Goal: Task Accomplishment & Management: Complete application form

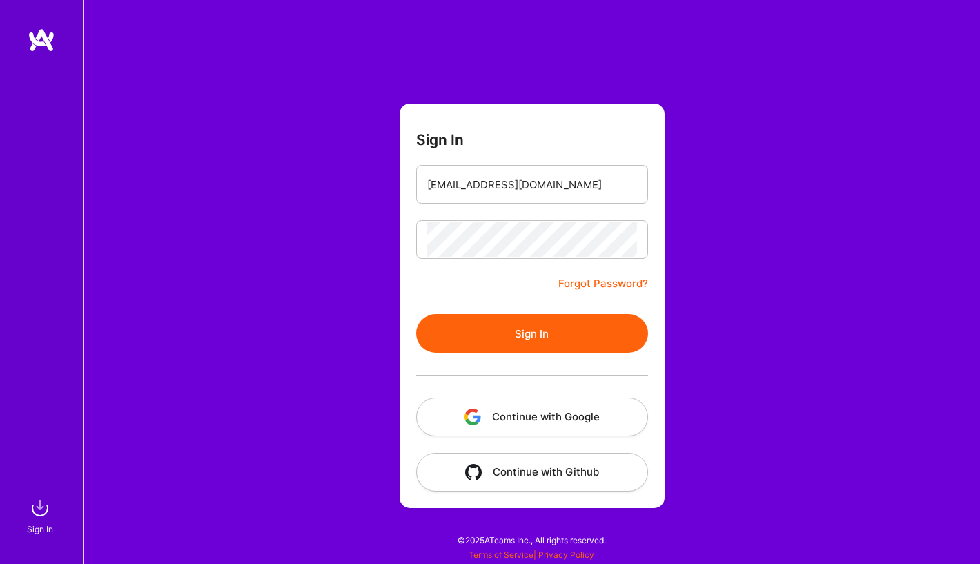
click at [551, 326] on button "Sign In" at bounding box center [532, 333] width 232 height 39
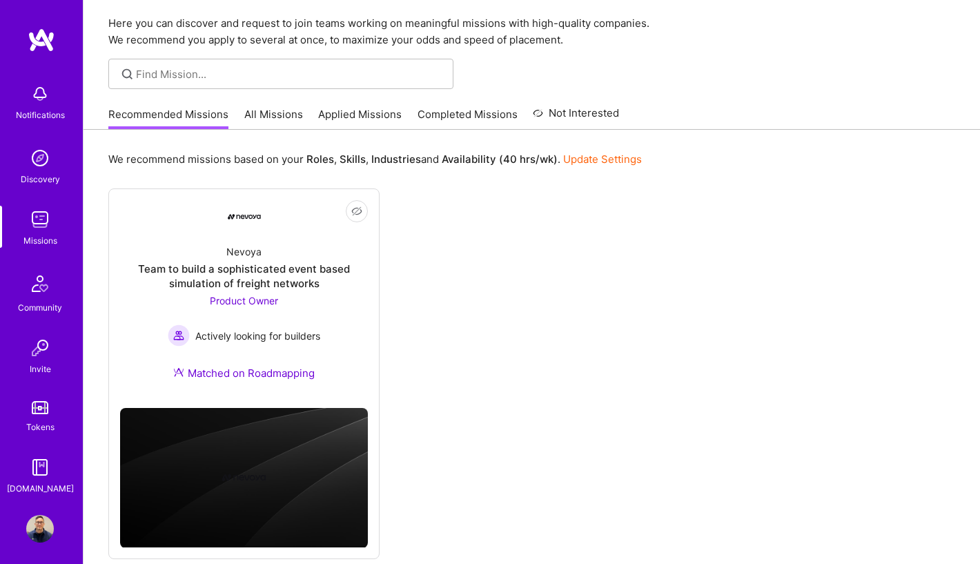
scroll to position [72, 0]
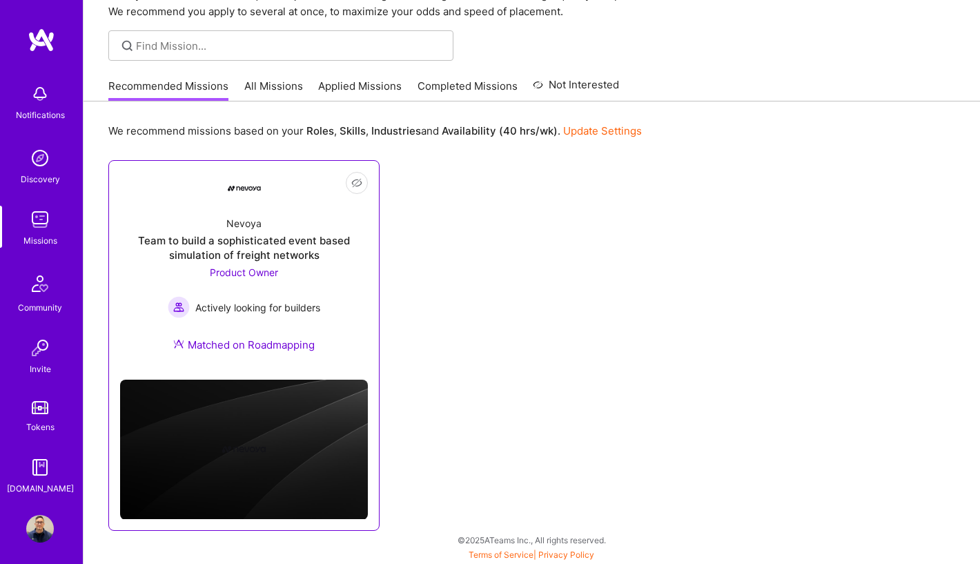
click at [337, 244] on div "Team to build a sophisticated event based simulation of freight networks" at bounding box center [244, 247] width 248 height 29
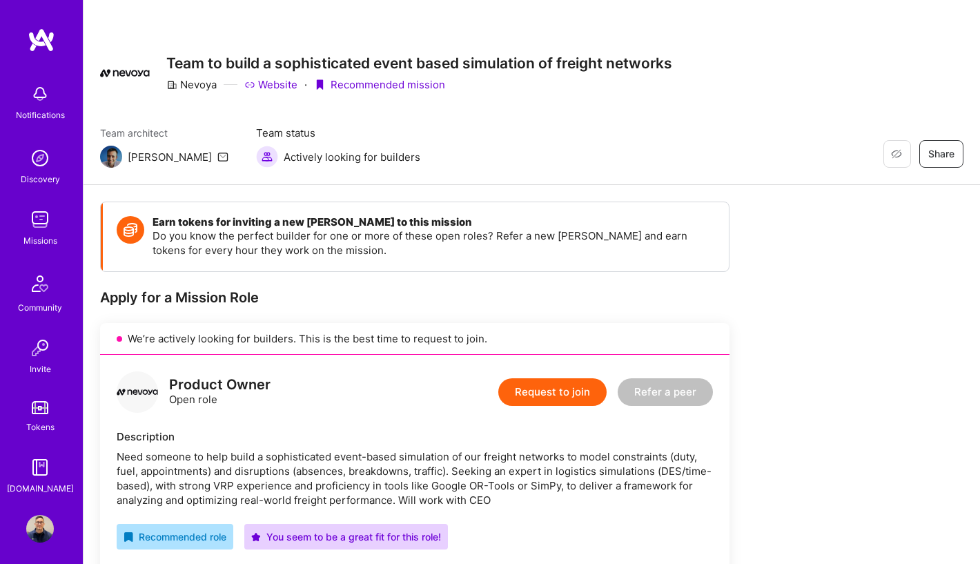
click at [43, 93] on img at bounding box center [40, 94] width 28 height 28
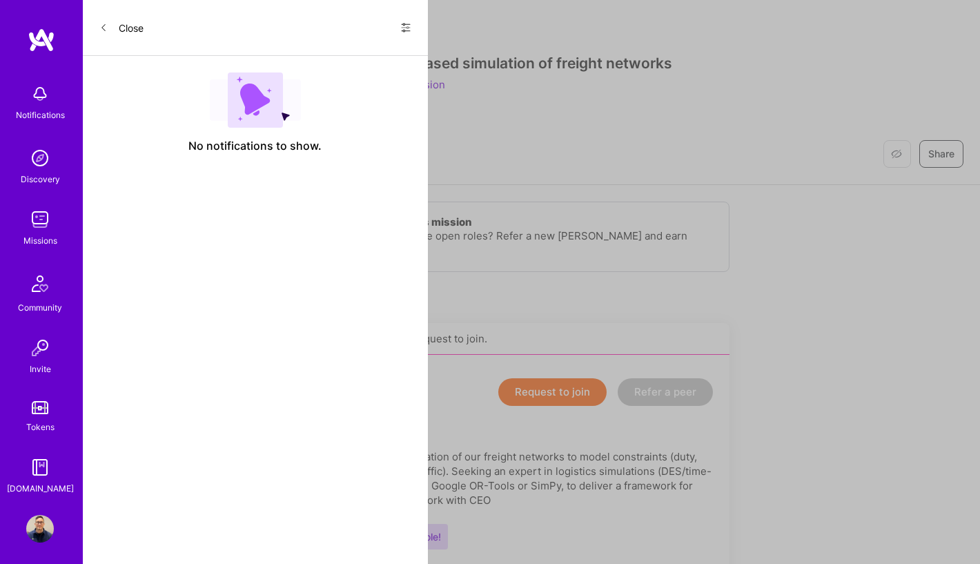
click at [43, 93] on div "Notifications Discovery Missions Community Invite Tokens [DOMAIN_NAME]" at bounding box center [41, 286] width 83 height 418
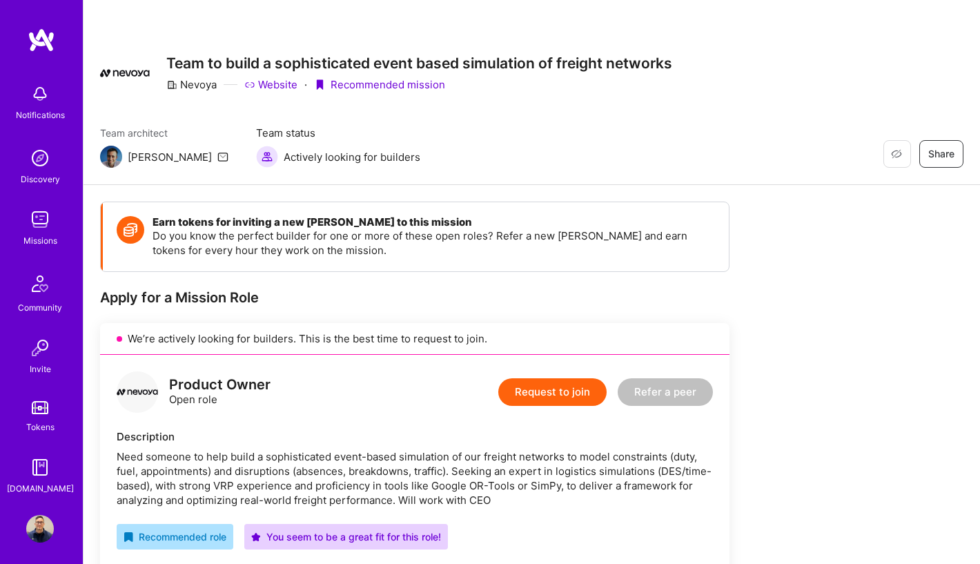
click at [41, 161] on img at bounding box center [40, 158] width 28 height 28
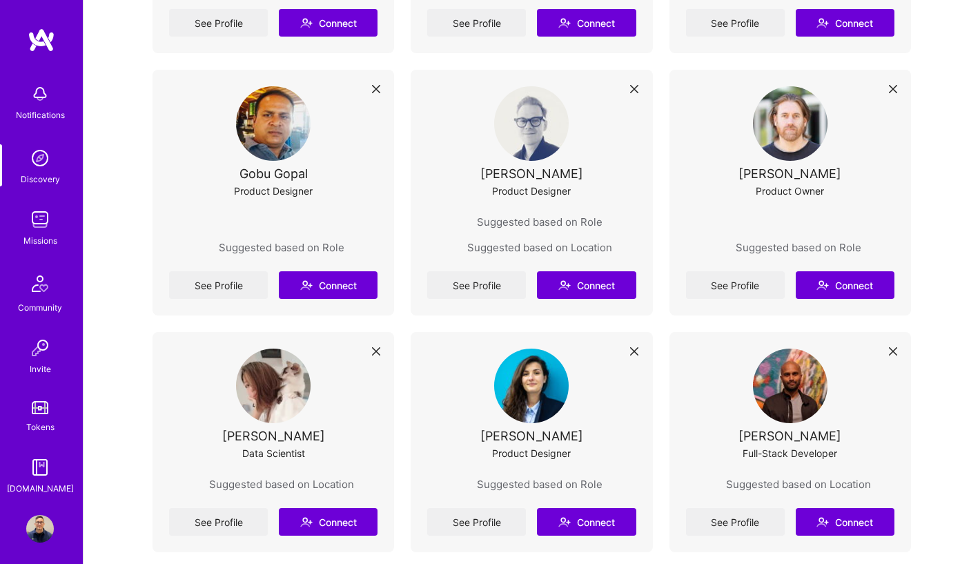
scroll to position [985, 0]
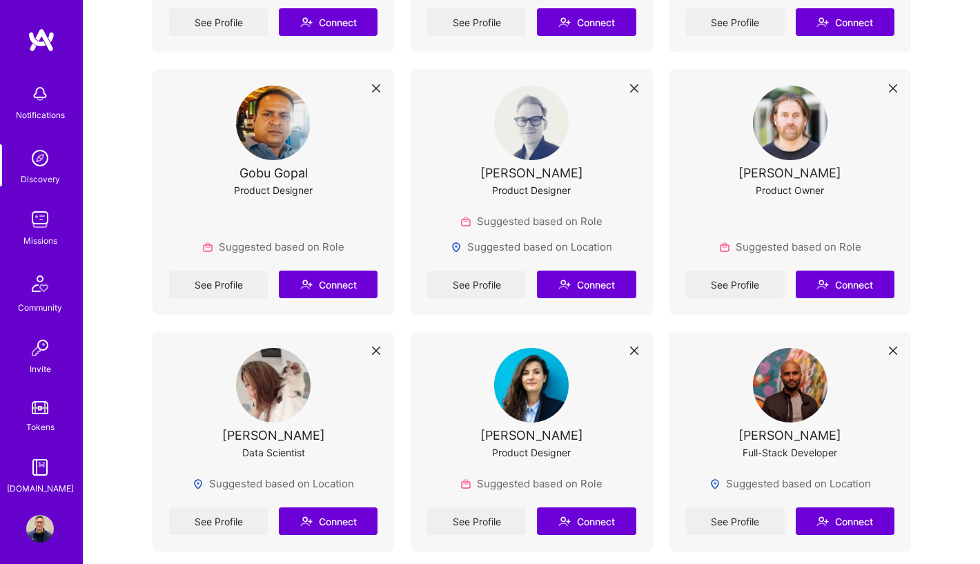
click at [776, 122] on img at bounding box center [790, 123] width 75 height 75
click at [748, 282] on link "See Profile" at bounding box center [735, 284] width 99 height 28
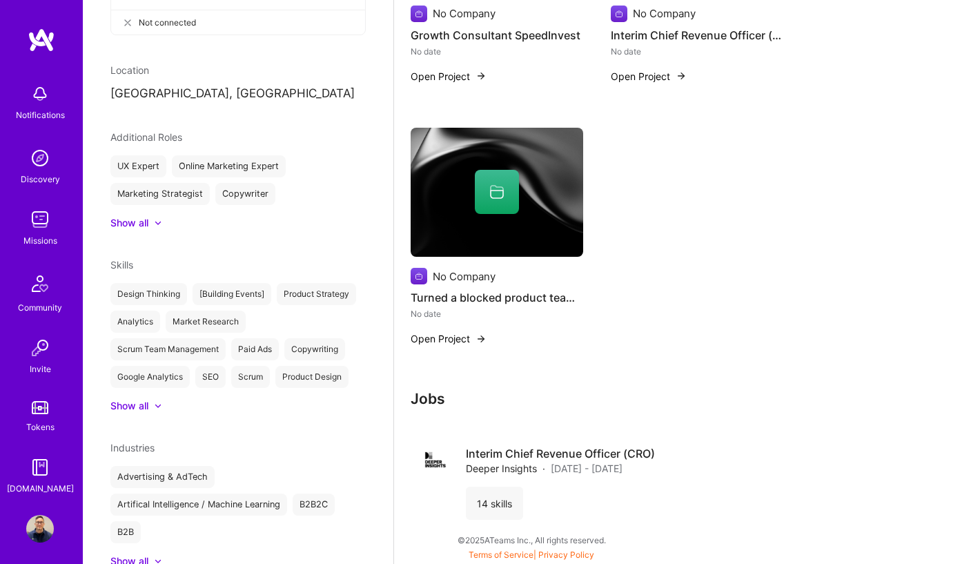
scroll to position [420, 0]
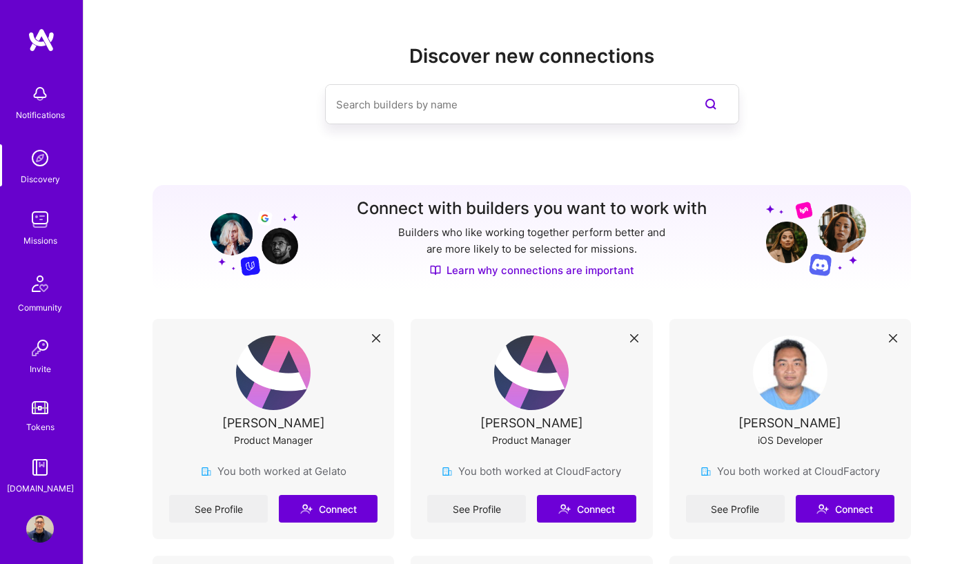
click at [43, 158] on img at bounding box center [40, 158] width 28 height 28
click at [40, 235] on div "Missions" at bounding box center [40, 240] width 34 height 14
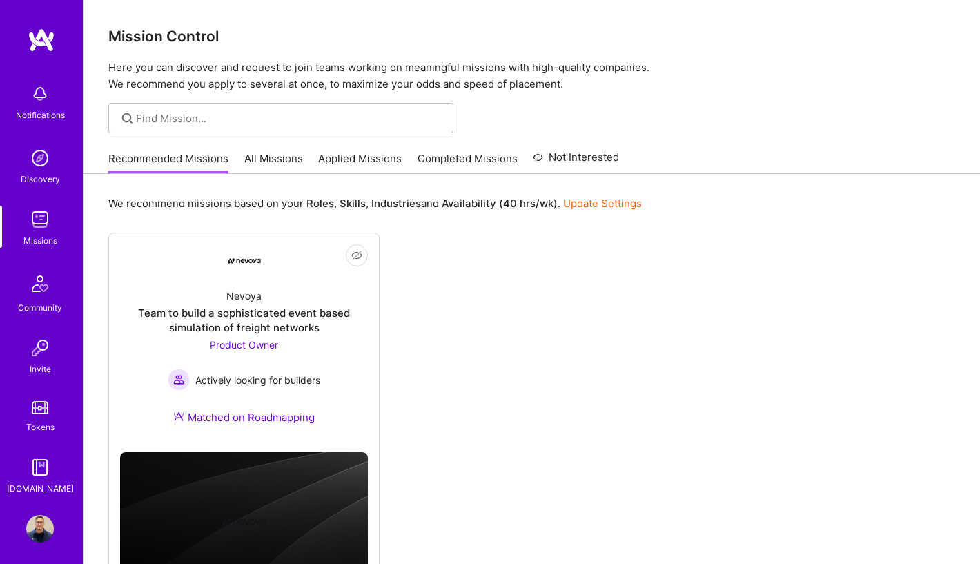
click at [293, 166] on link "All Missions" at bounding box center [273, 162] width 59 height 23
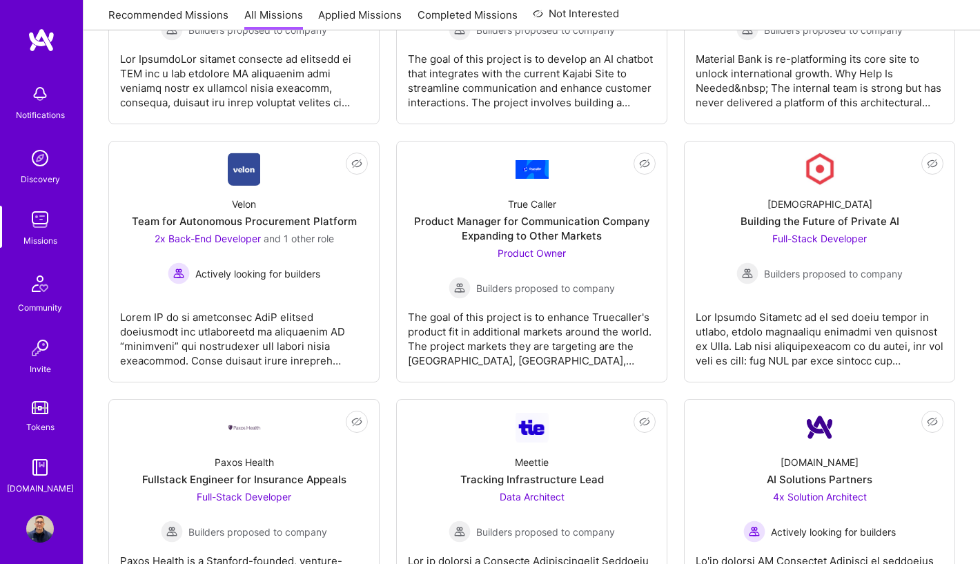
scroll to position [2940, 0]
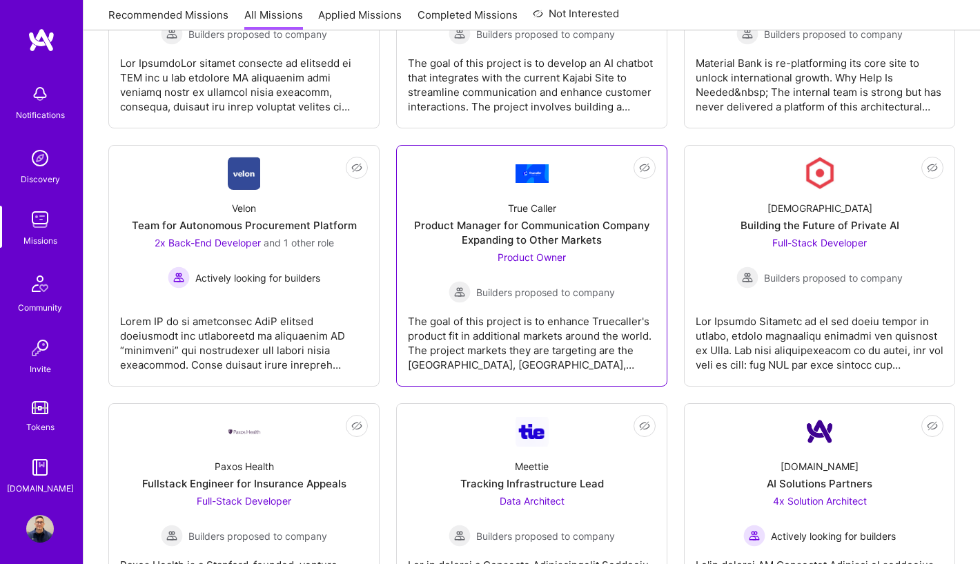
click at [547, 334] on div "The goal of this project is to enhance Truecaller's product fit in additional m…" at bounding box center [532, 337] width 248 height 69
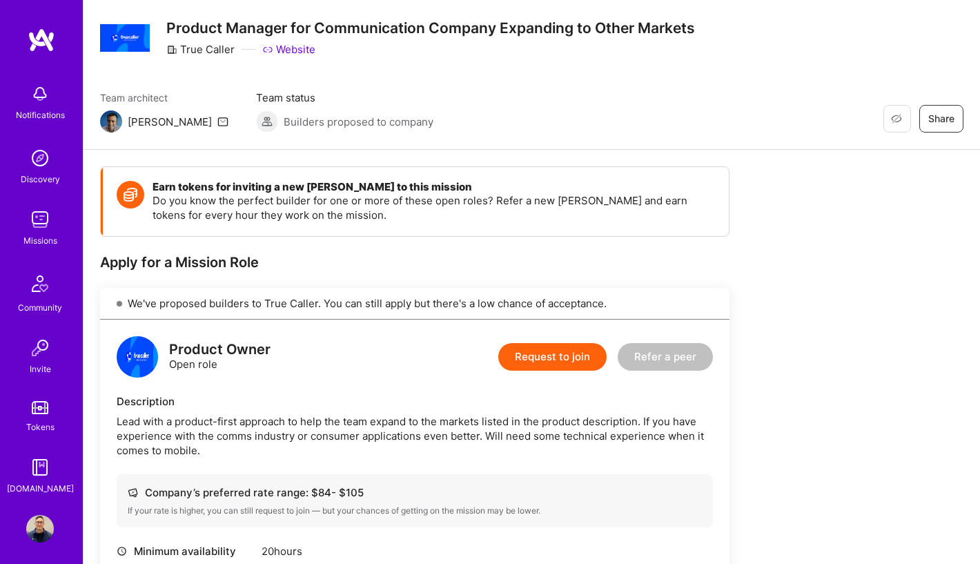
scroll to position [119, 0]
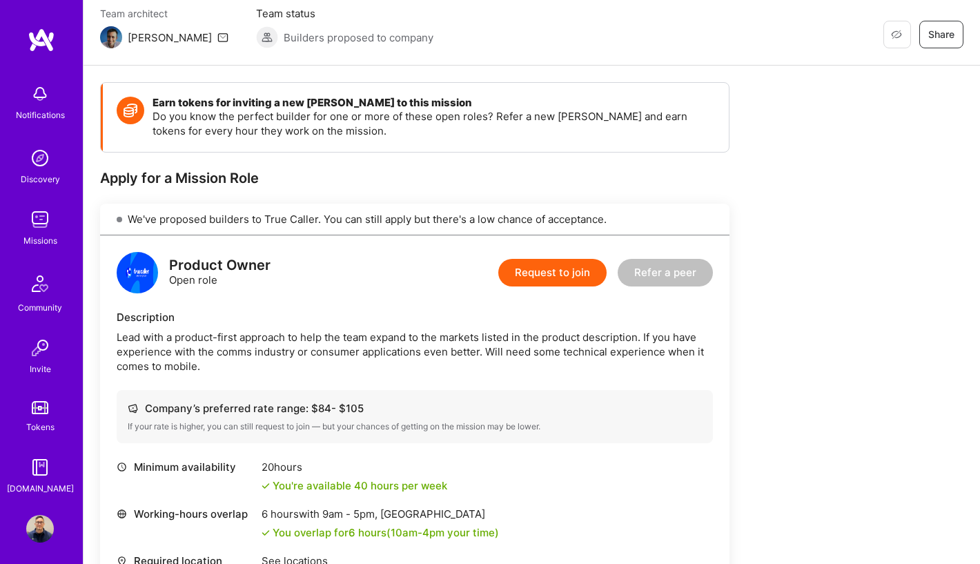
click at [556, 281] on button "Request to join" at bounding box center [552, 273] width 108 height 28
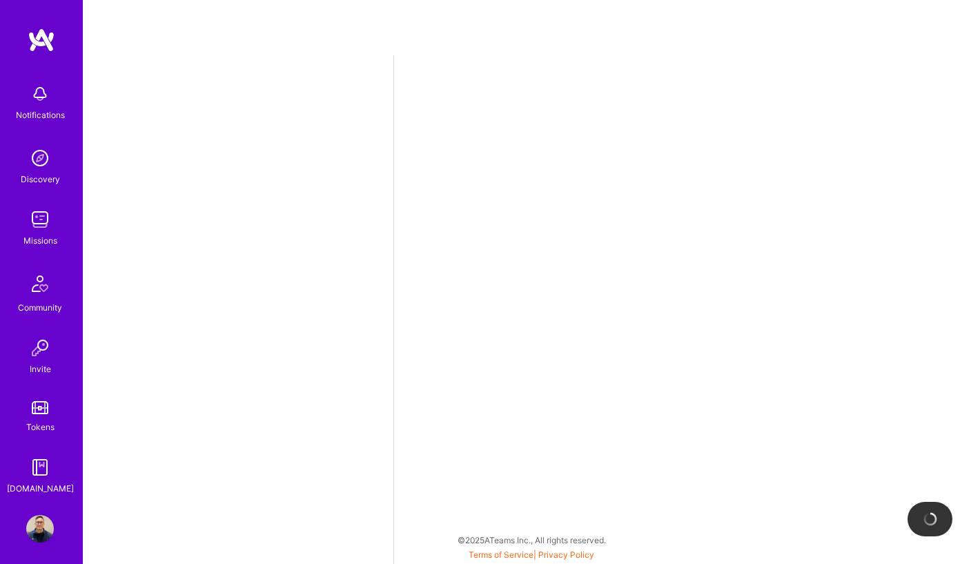
select select "GB"
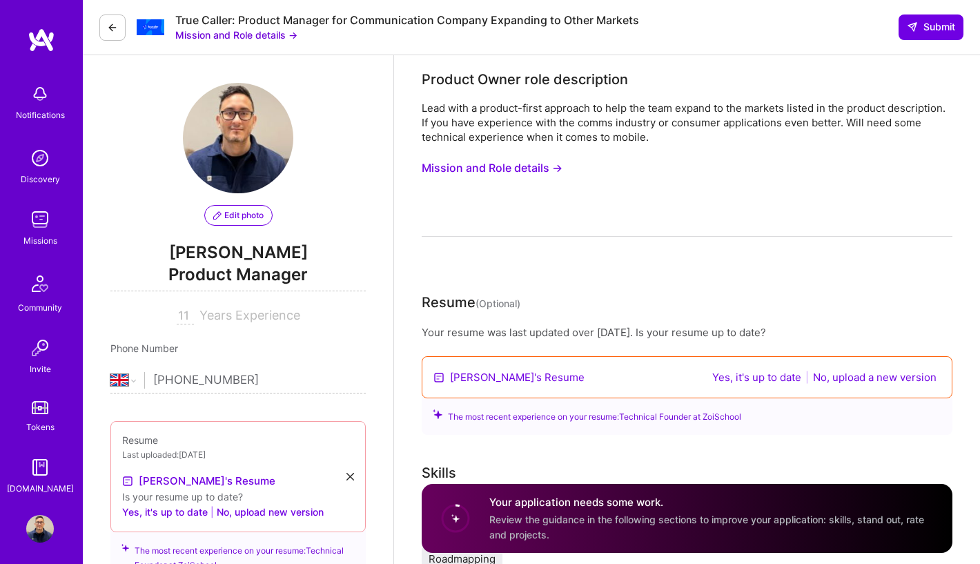
click at [896, 44] on div "True Caller: Product Manager for Communication Company Expanding to Other Marke…" at bounding box center [531, 27] width 897 height 55
click at [877, 377] on button "No, upload a new version" at bounding box center [875, 377] width 132 height 16
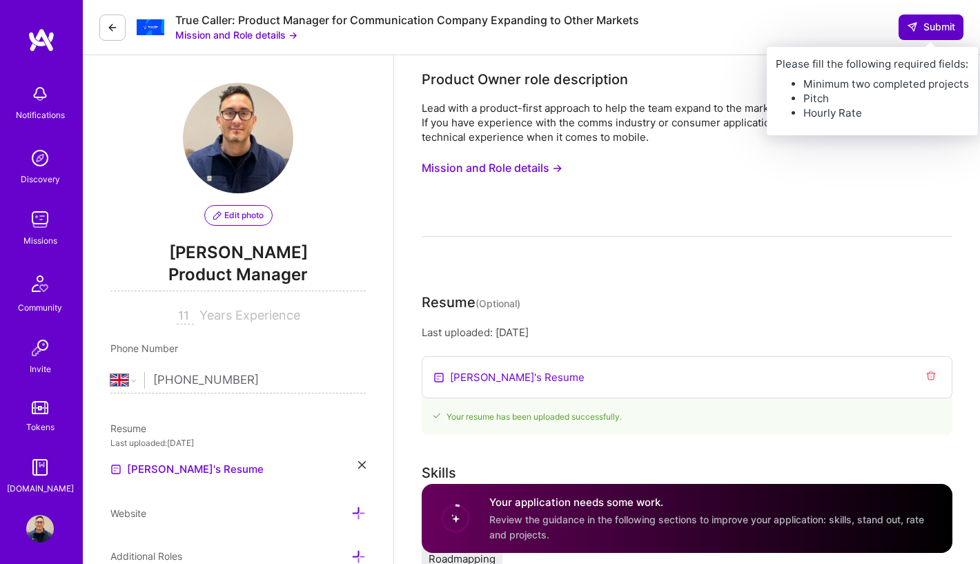
click at [935, 22] on span "Submit" at bounding box center [931, 27] width 48 height 14
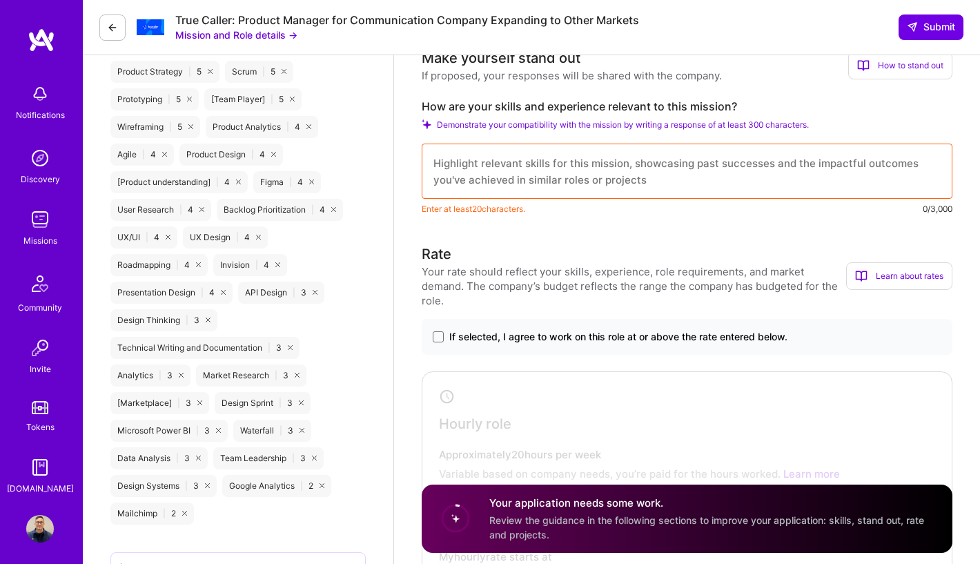
scroll to position [609, 0]
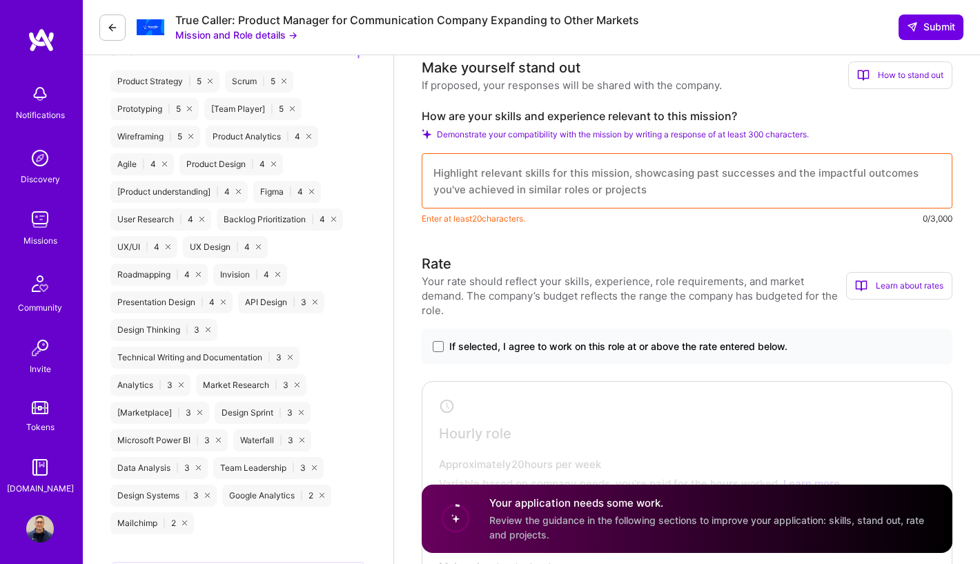
click at [809, 179] on textarea at bounding box center [687, 180] width 531 height 55
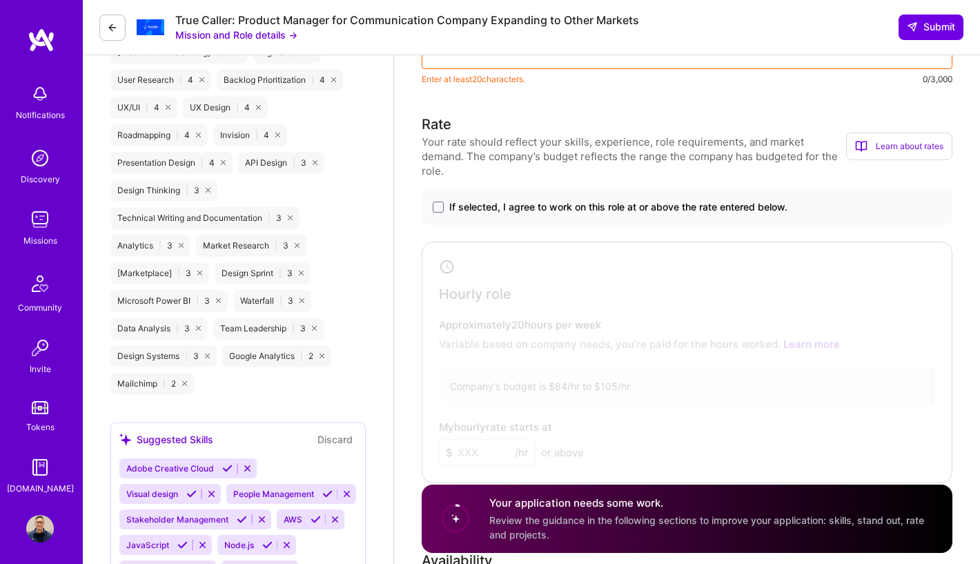
scroll to position [621, 0]
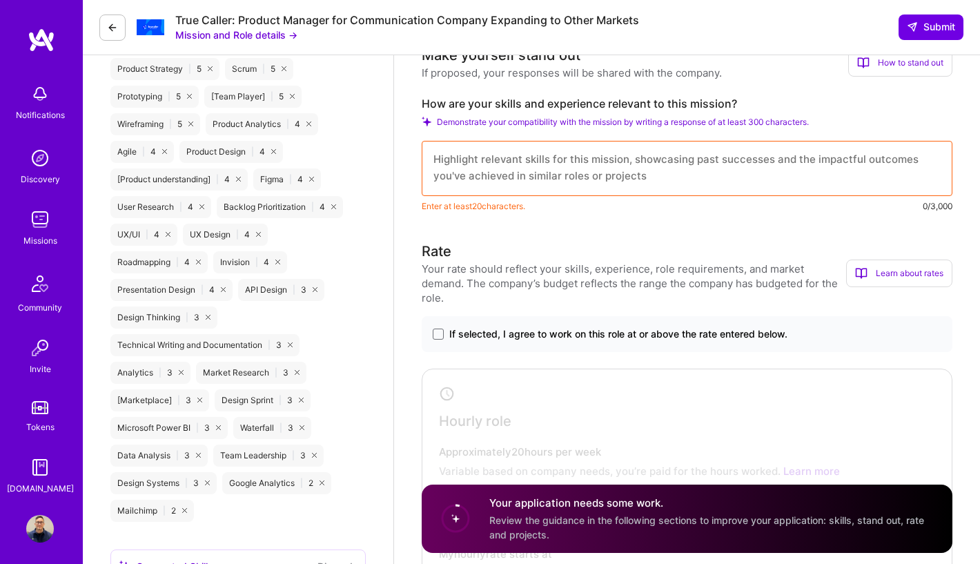
click at [116, 22] on icon at bounding box center [112, 27] width 11 height 11
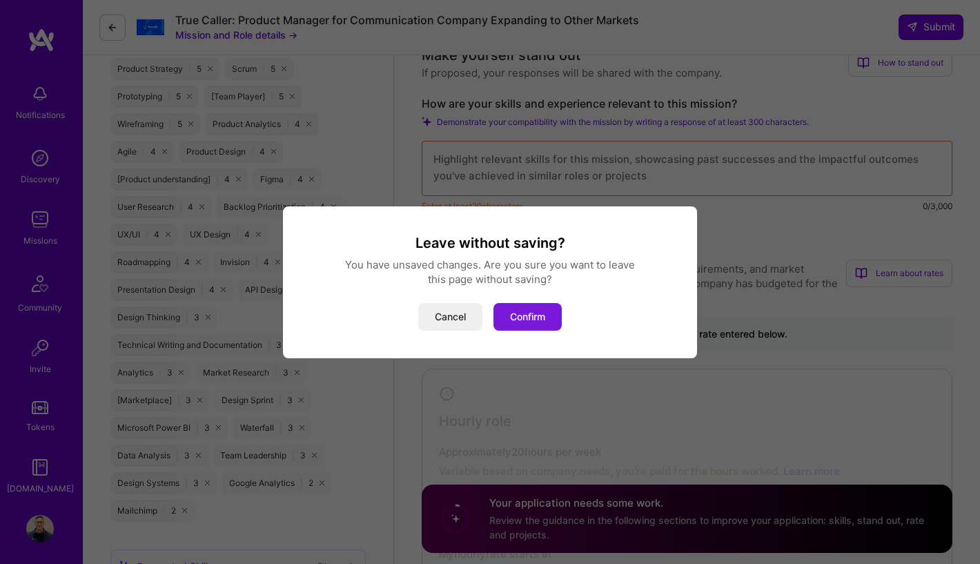
click at [534, 320] on button "Confirm" at bounding box center [527, 317] width 68 height 28
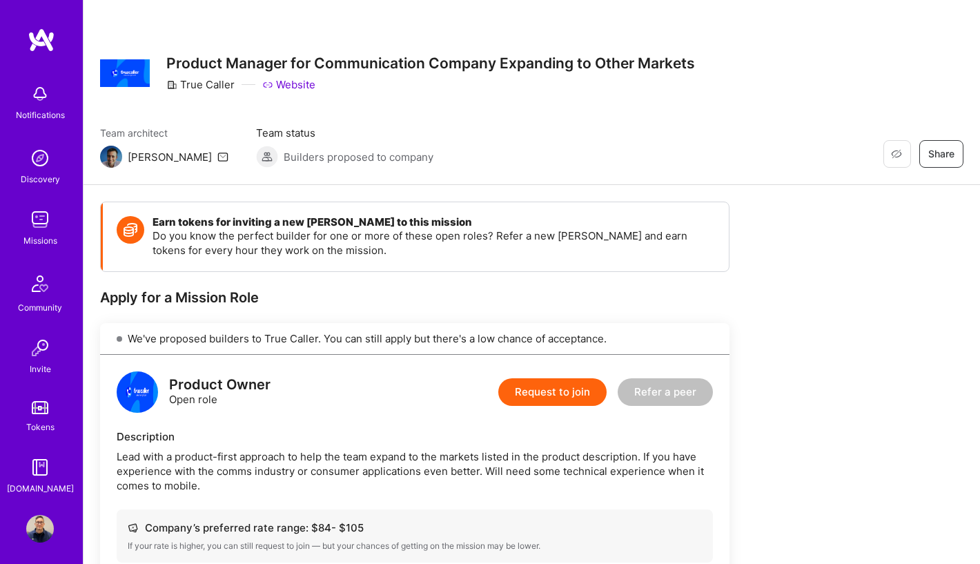
scroll to position [119, 0]
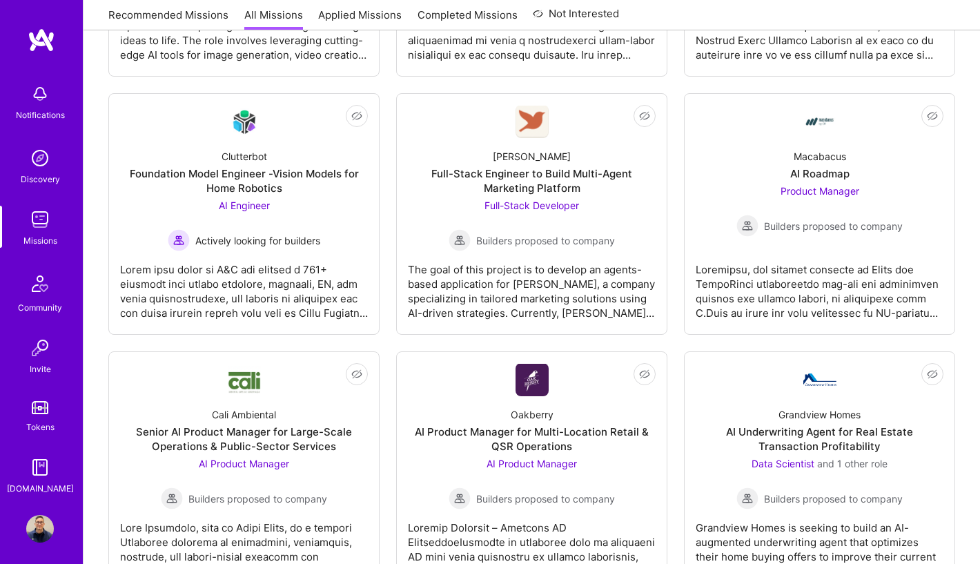
scroll to position [300, 0]
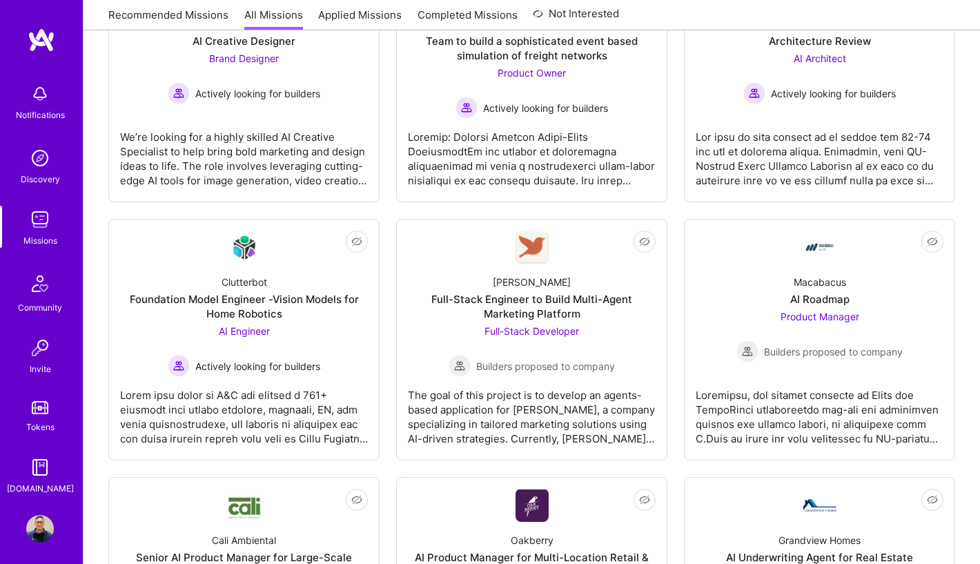
click at [473, 13] on link "Completed Missions" at bounding box center [467, 19] width 100 height 23
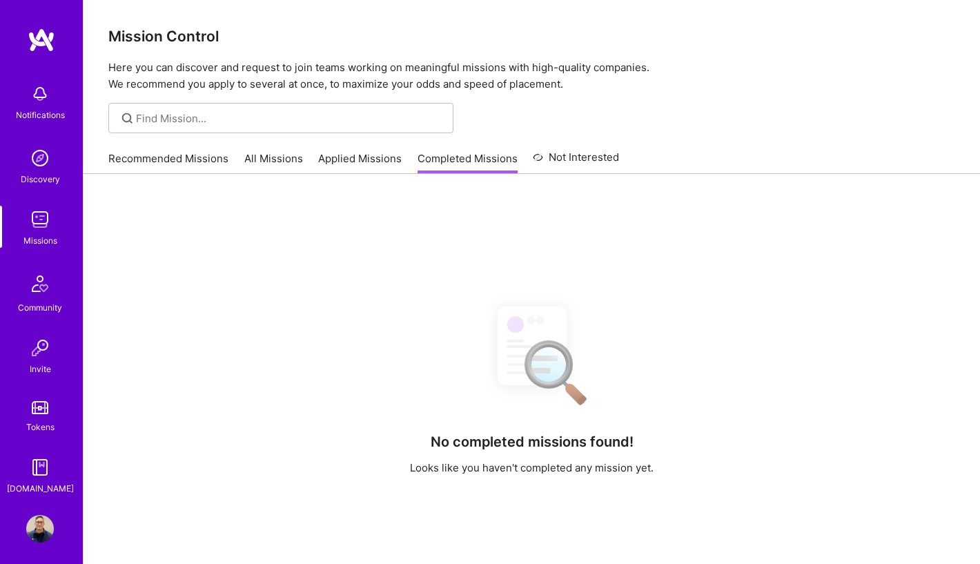
click at [361, 166] on link "Applied Missions" at bounding box center [359, 162] width 83 height 23
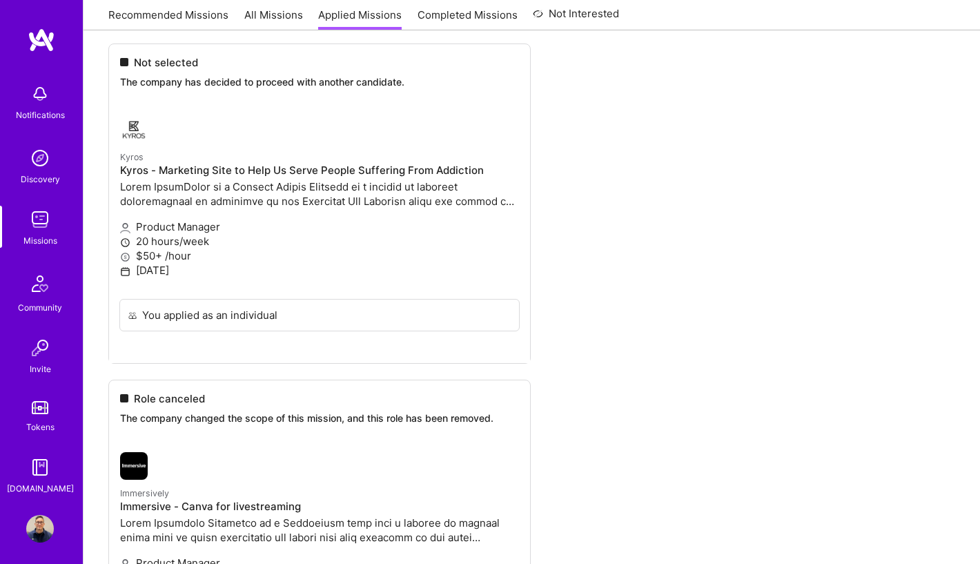
scroll to position [1608, 0]
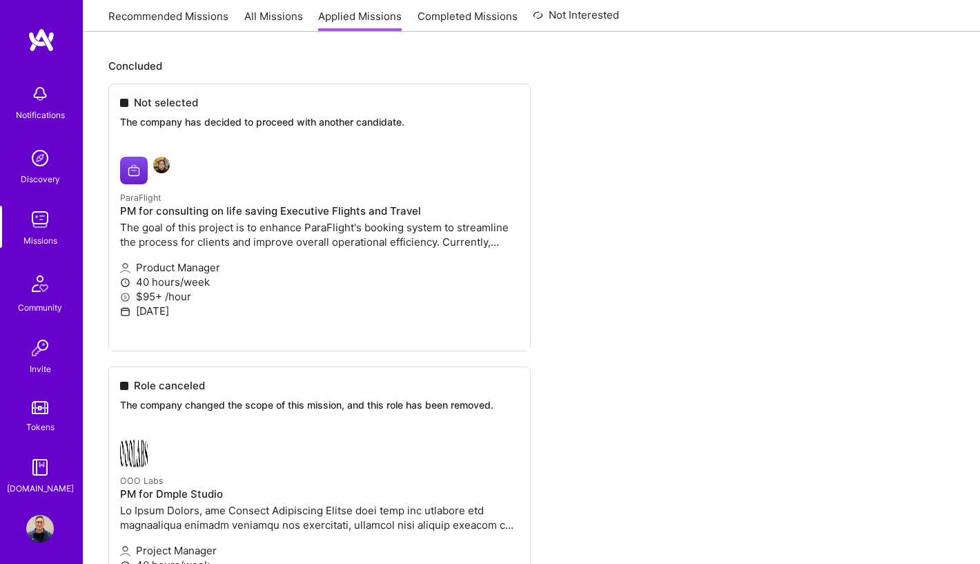
scroll to position [0, 0]
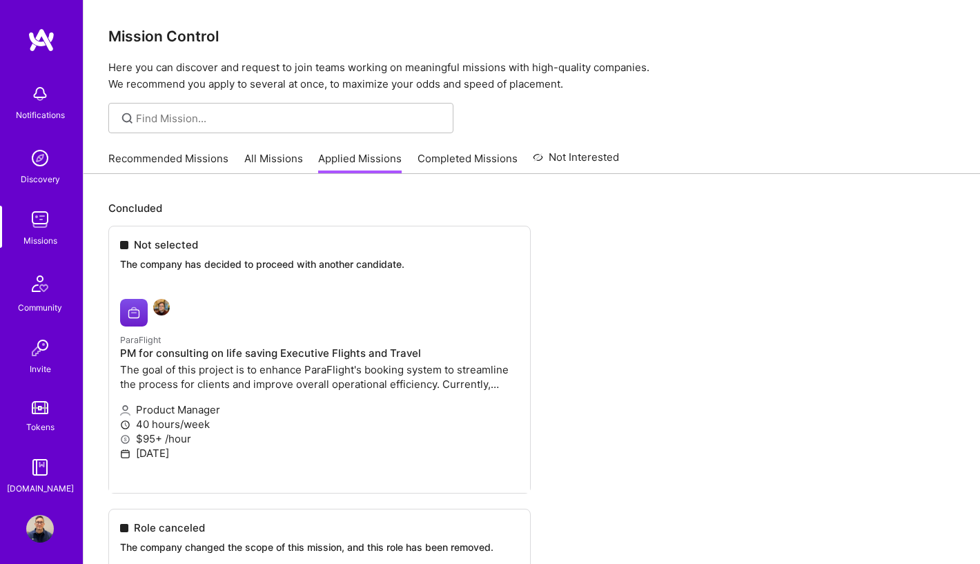
click at [251, 162] on link "All Missions" at bounding box center [273, 162] width 59 height 23
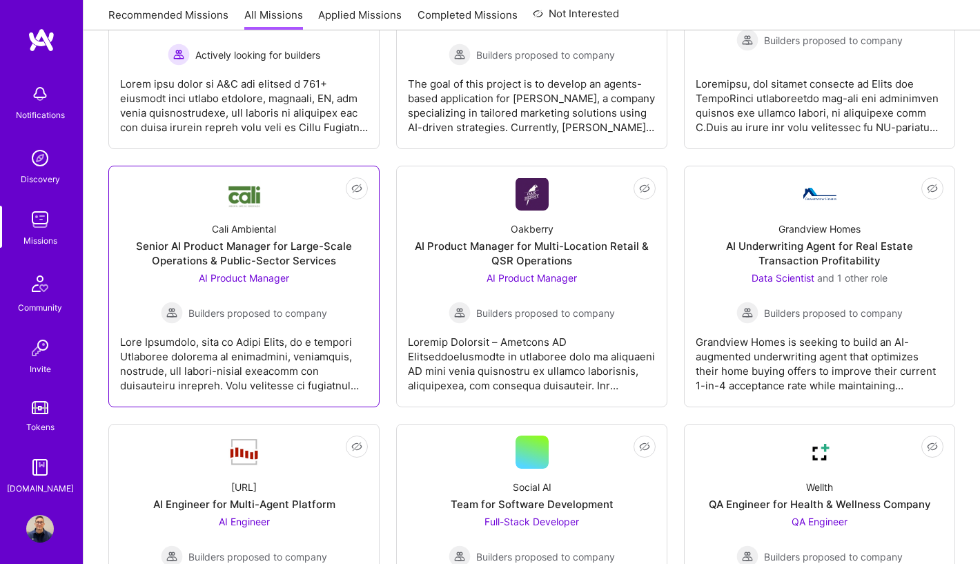
scroll to position [618, 0]
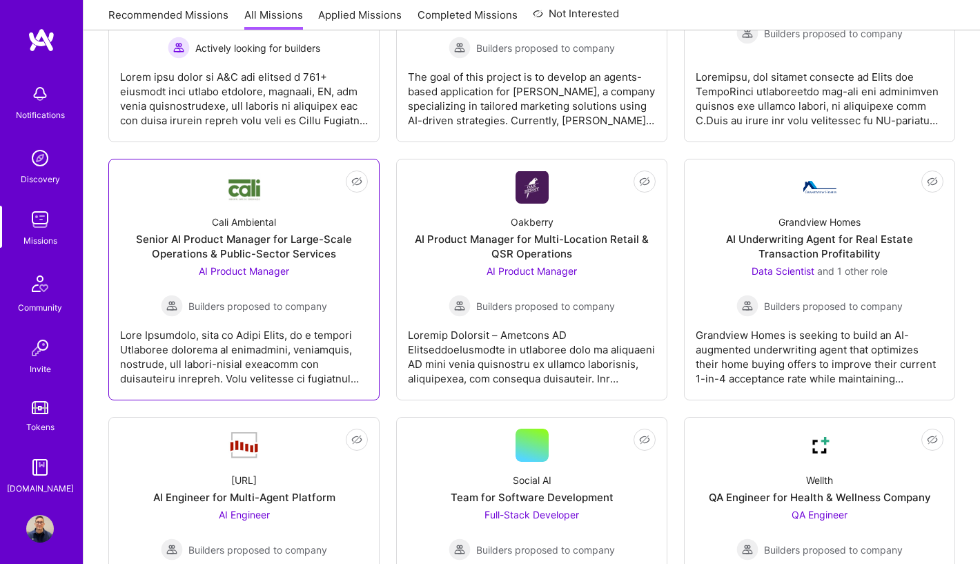
click at [299, 355] on div at bounding box center [244, 351] width 248 height 69
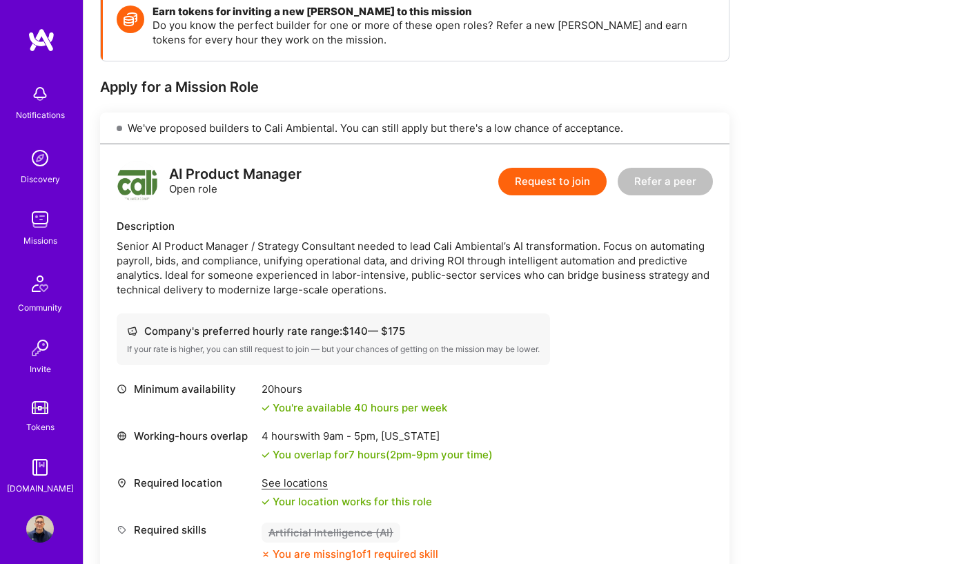
scroll to position [165, 0]
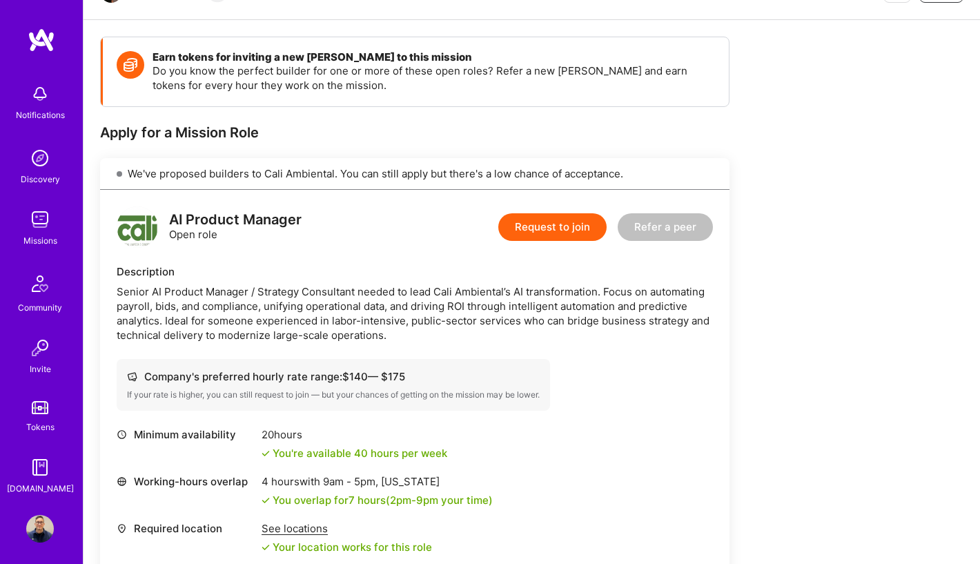
click at [529, 229] on button "Request to join" at bounding box center [552, 227] width 108 height 28
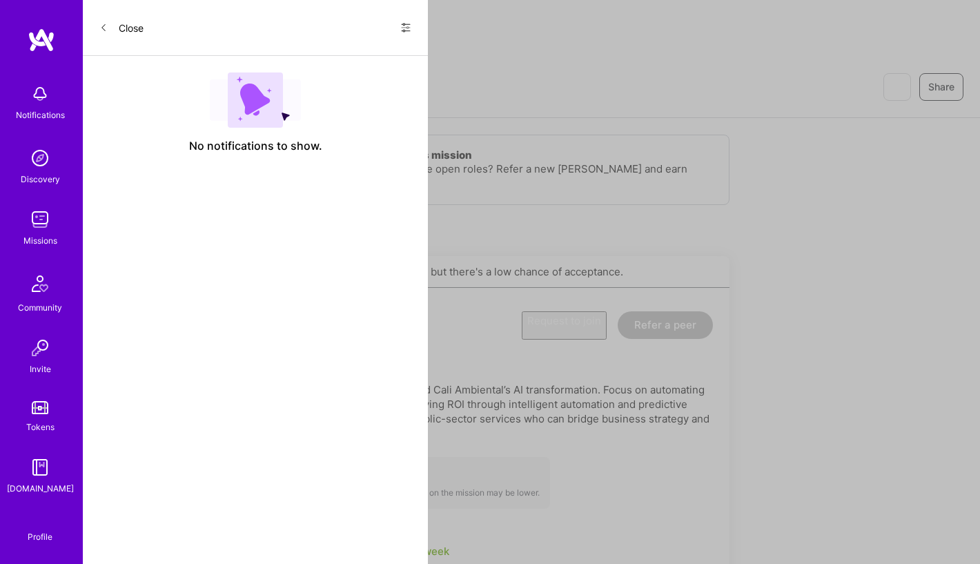
select select "GB"
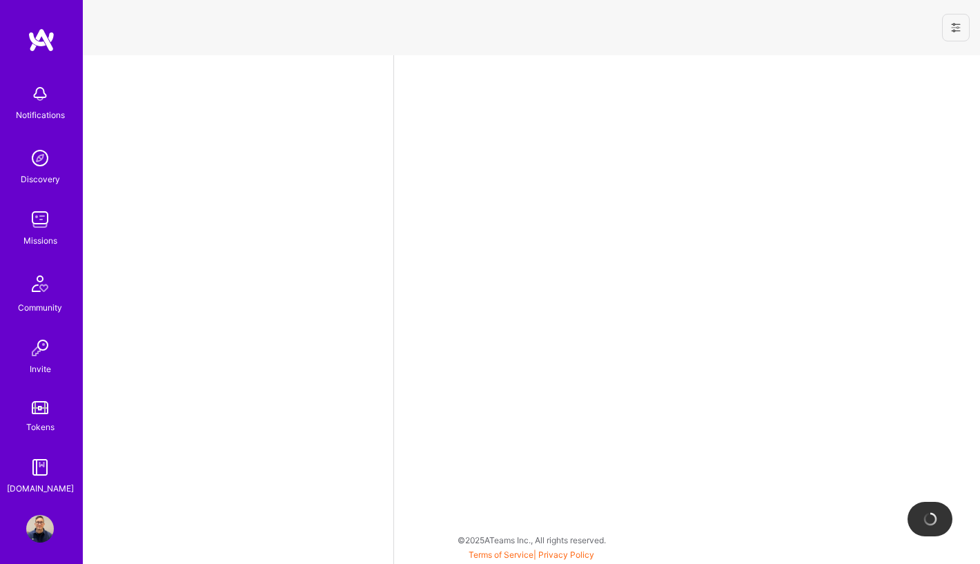
select select "GB"
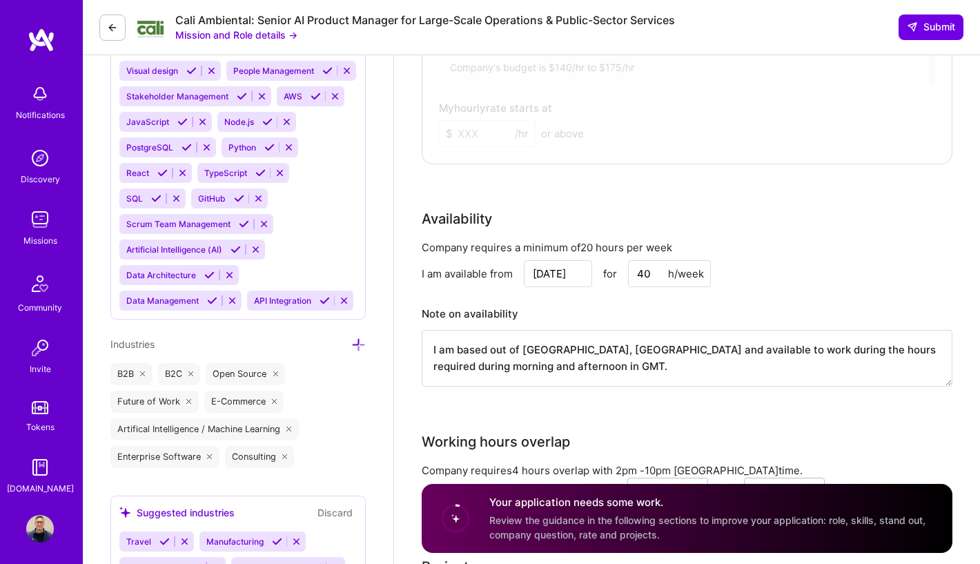
scroll to position [1196, 0]
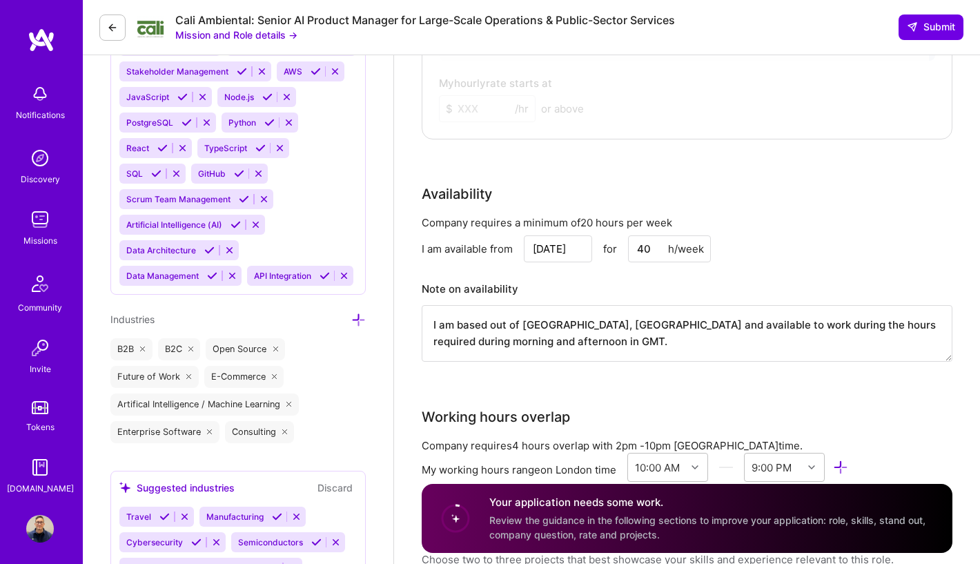
click at [651, 247] on input "40" at bounding box center [669, 248] width 83 height 27
click at [640, 250] on input "40" at bounding box center [669, 248] width 83 height 27
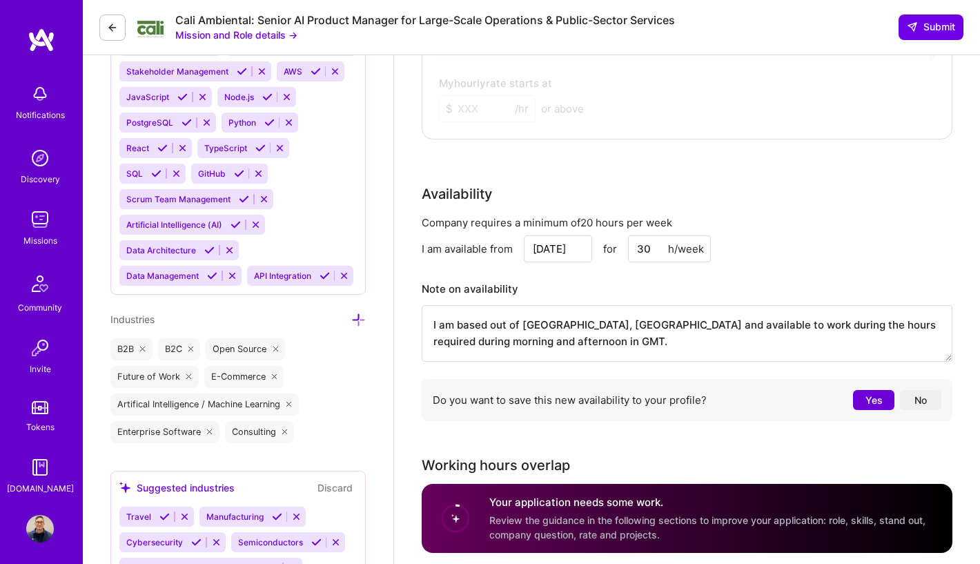
type input "30"
click at [858, 395] on button "Yes" at bounding box center [873, 400] width 41 height 20
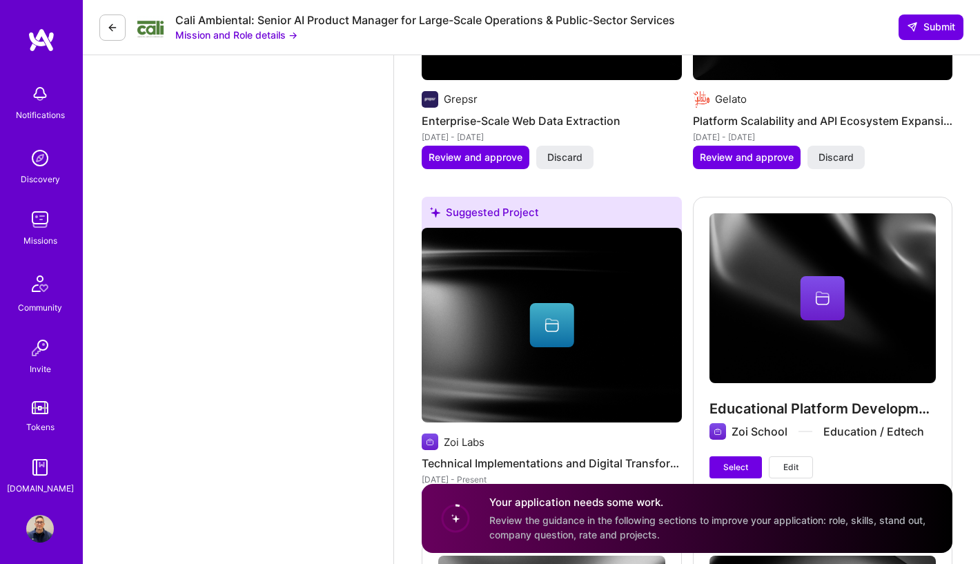
scroll to position [2405, 0]
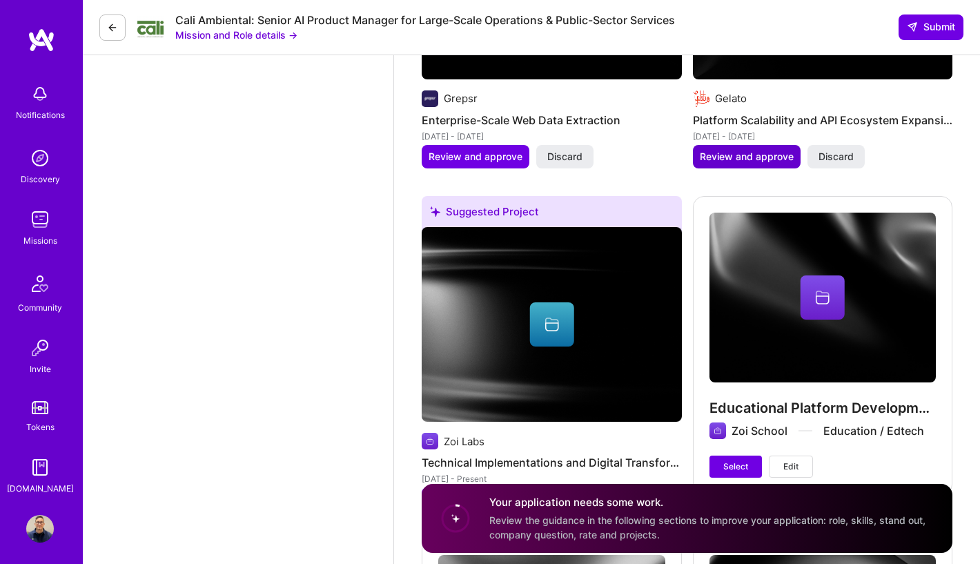
click at [718, 160] on span "Review and approve" at bounding box center [747, 157] width 94 height 14
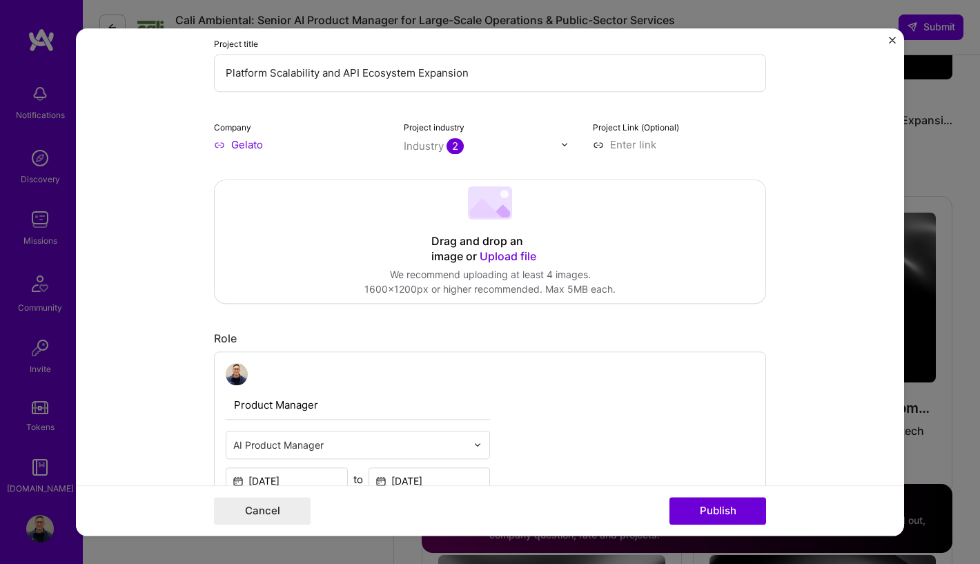
scroll to position [0, 0]
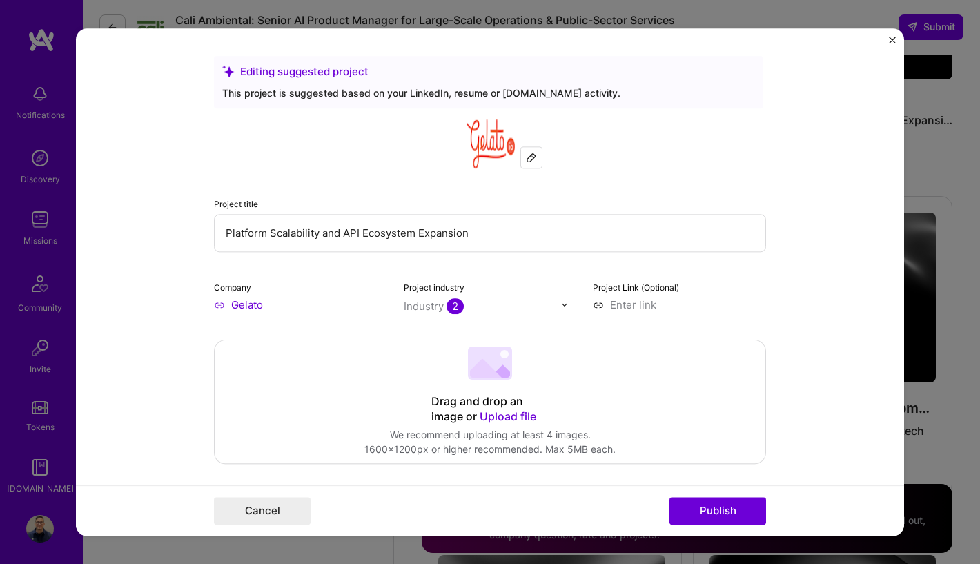
click at [889, 37] on img "Close" at bounding box center [892, 40] width 7 height 7
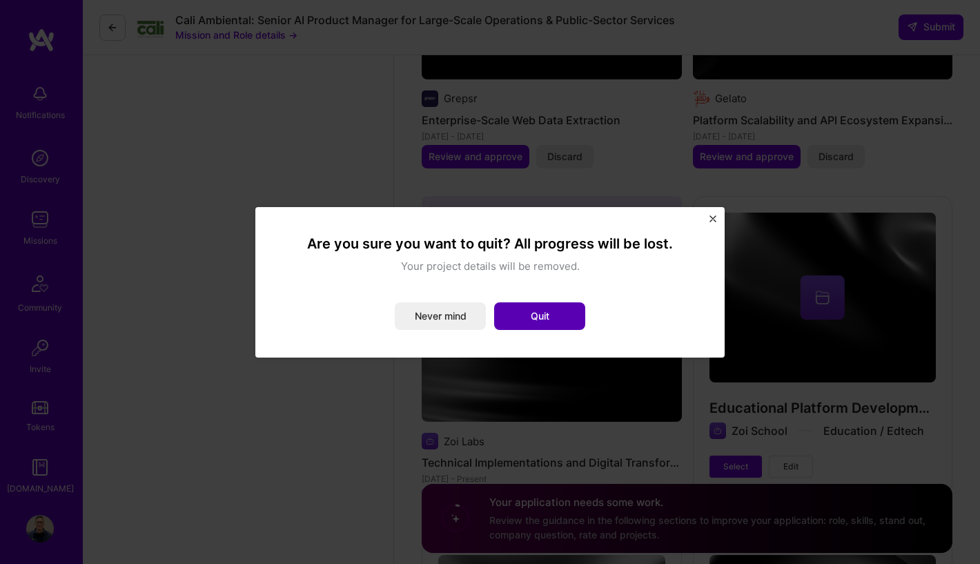
click at [572, 302] on button "Quit" at bounding box center [539, 316] width 91 height 28
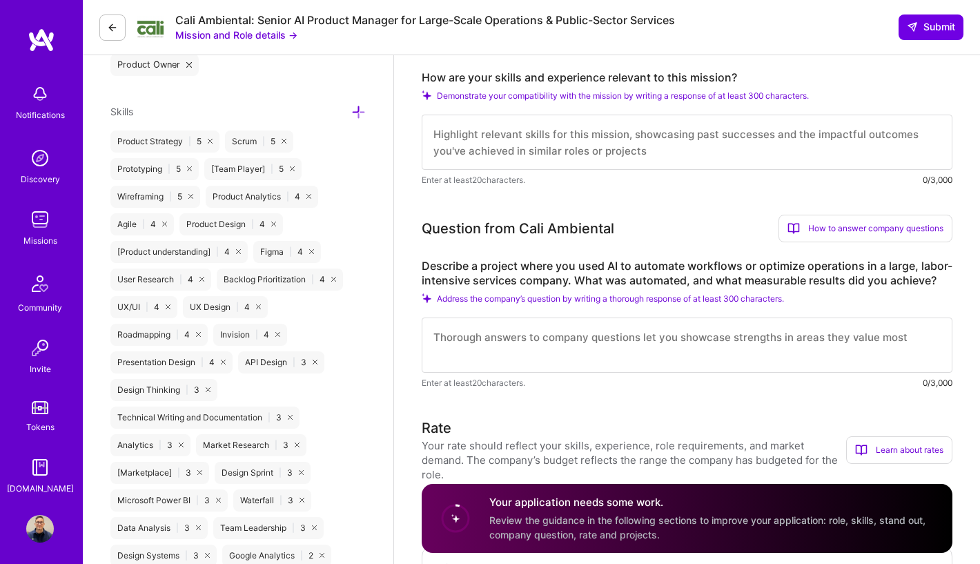
scroll to position [451, 0]
